Goal: Navigation & Orientation: Find specific page/section

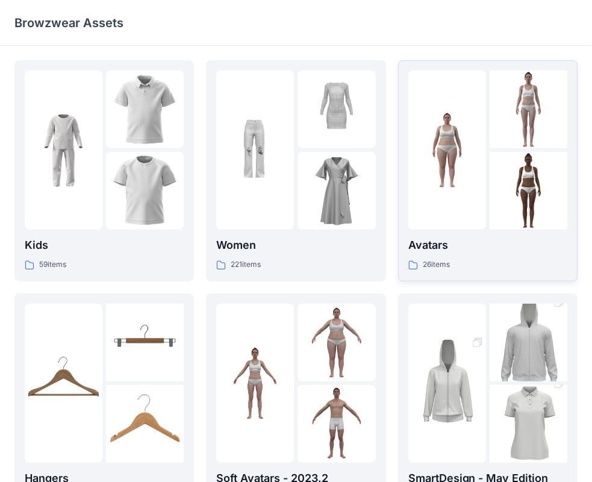
click at [460, 248] on p "Avatars" at bounding box center [488, 245] width 159 height 17
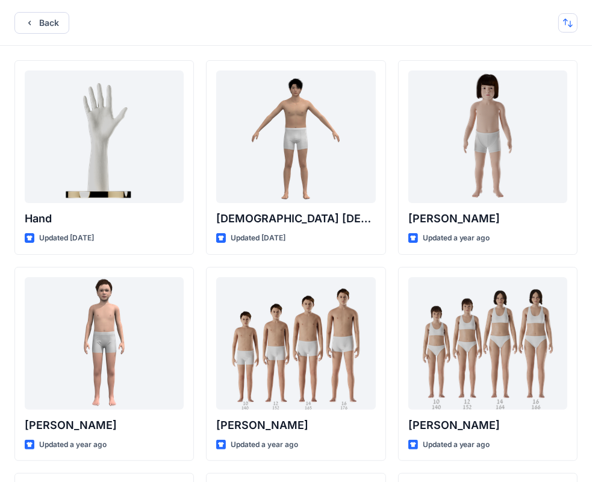
click at [560, 23] on button "button" at bounding box center [568, 22] width 19 height 19
click at [487, 20] on div "Back Last update A to Z" at bounding box center [296, 23] width 592 height 46
click at [570, 27] on button "button" at bounding box center [568, 22] width 19 height 19
click at [521, 72] on button "A to Z" at bounding box center [521, 80] width 110 height 27
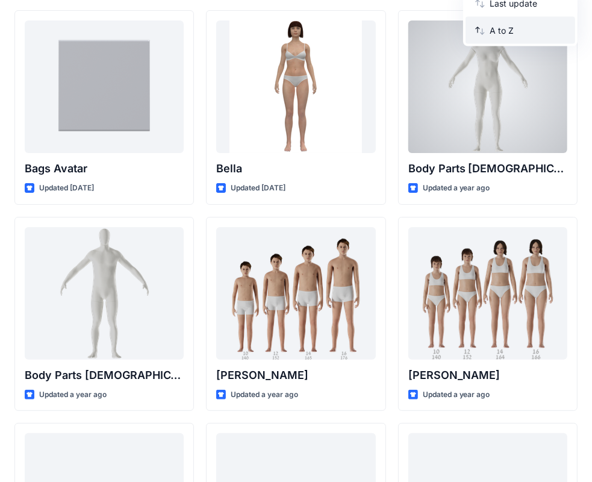
scroll to position [37, 0]
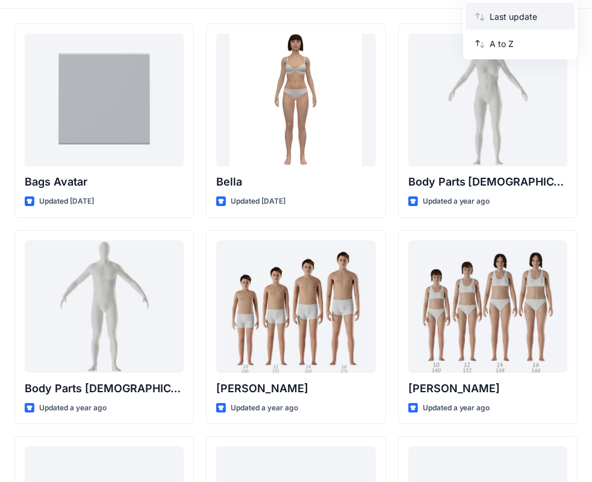
click at [512, 23] on button "Last update" at bounding box center [521, 16] width 110 height 27
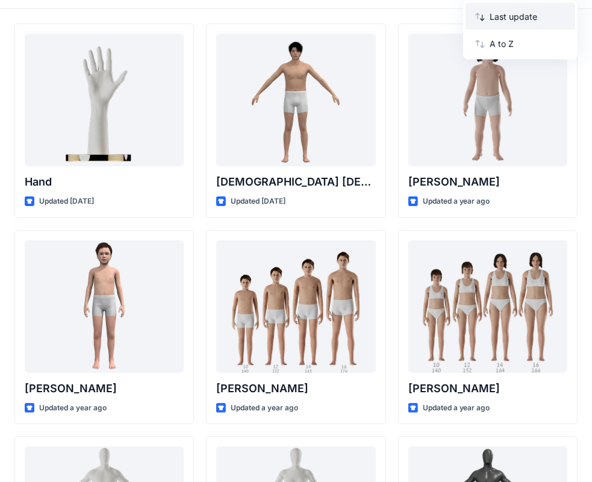
click at [526, 25] on button "Last update" at bounding box center [521, 16] width 110 height 27
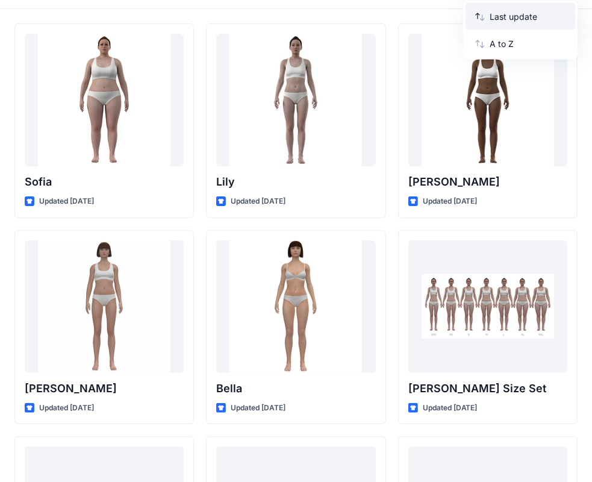
click at [526, 22] on button "Last update" at bounding box center [521, 16] width 110 height 27
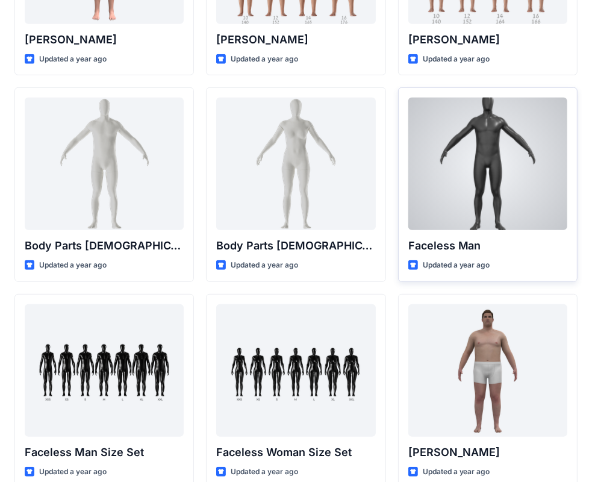
scroll to position [519, 0]
